Goal: Navigation & Orientation: Go to known website

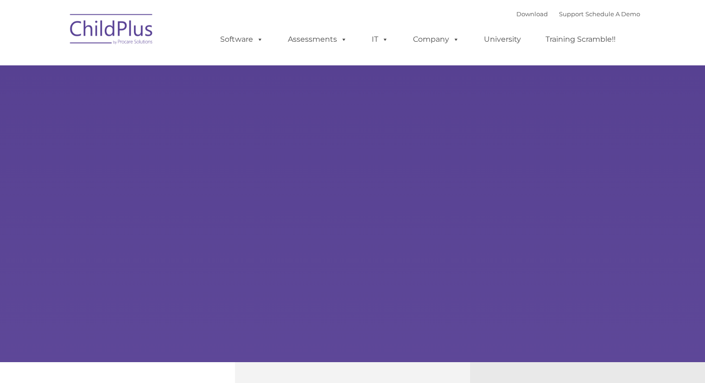
type input ""
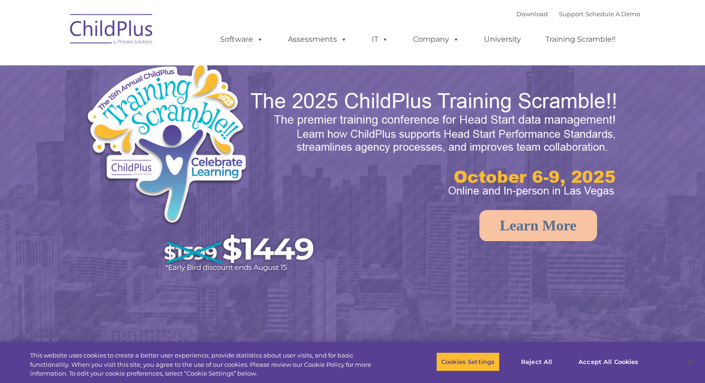
select select "MEDIUM"
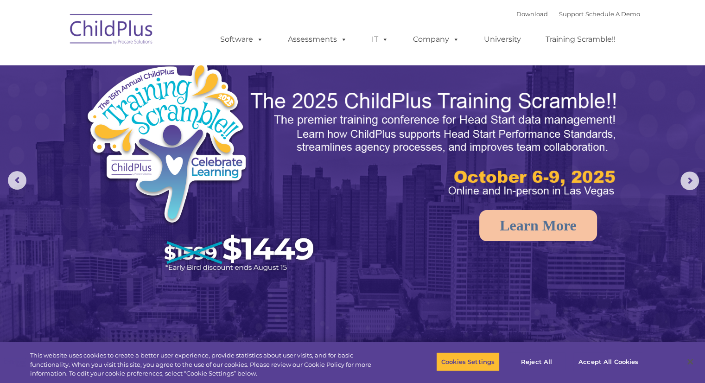
click at [102, 41] on img at bounding box center [111, 30] width 93 height 46
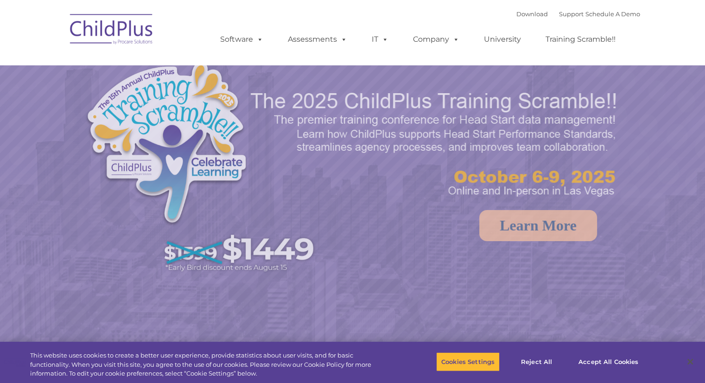
select select "MEDIUM"
